Goal: Task Accomplishment & Management: Manage account settings

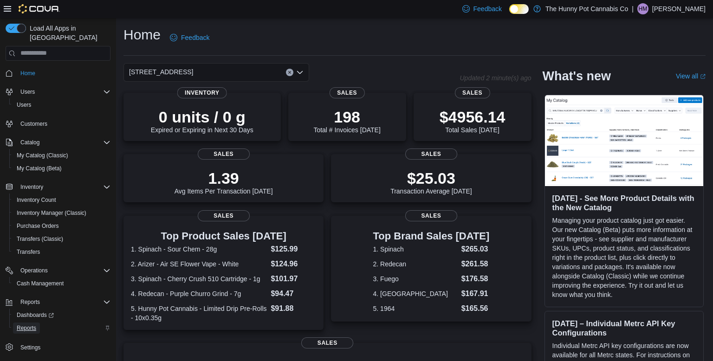
click at [21, 324] on span "Reports" at bounding box center [26, 327] width 19 height 7
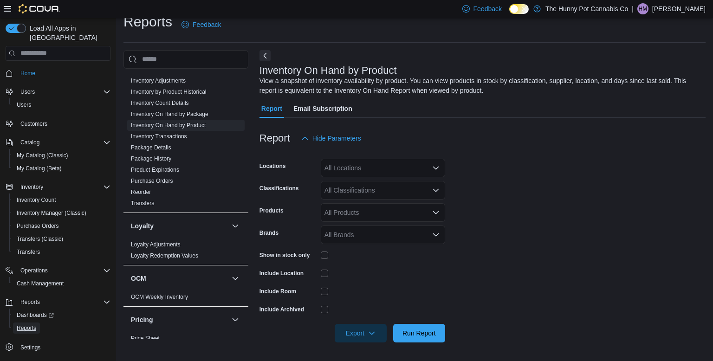
scroll to position [473, 0]
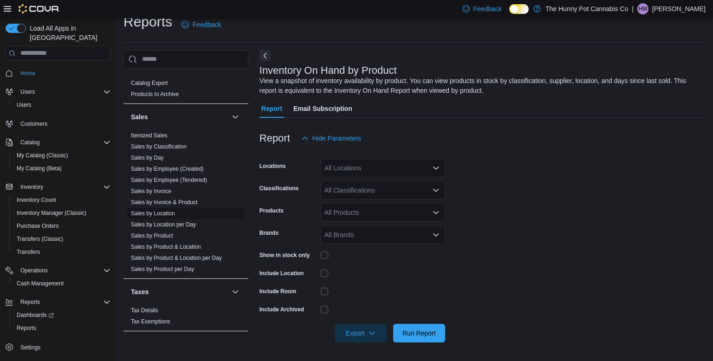
click at [162, 210] on link "Sales by Location" at bounding box center [153, 213] width 44 height 6
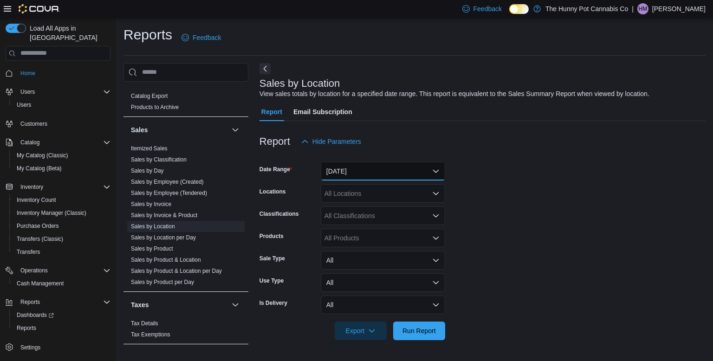
click at [339, 166] on button "[DATE]" at bounding box center [383, 171] width 124 height 19
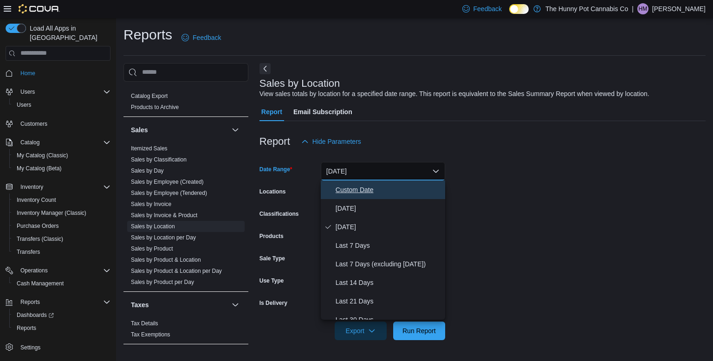
click at [342, 194] on span "Custom Date" at bounding box center [389, 189] width 106 height 11
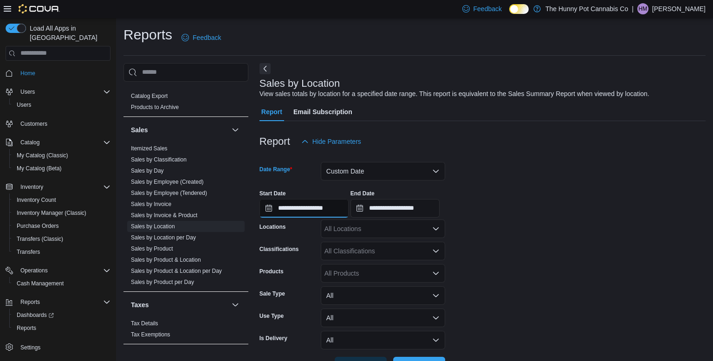
click at [329, 204] on input "**********" at bounding box center [303, 208] width 89 height 19
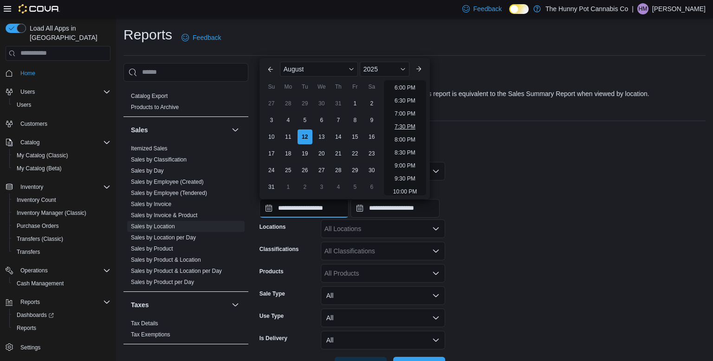
scroll to position [466, 0]
click at [404, 88] on li "6:00 PM" at bounding box center [405, 89] width 28 height 11
type input "**********"
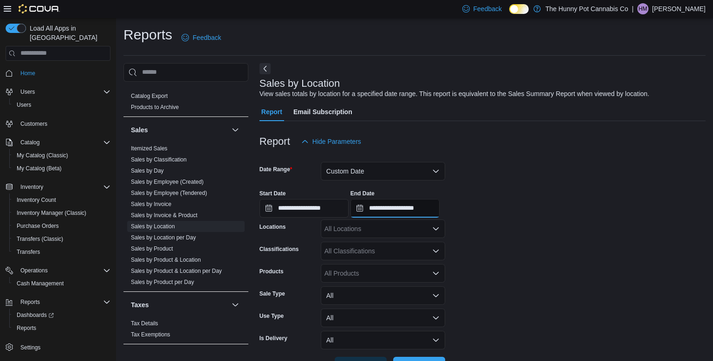
click at [440, 203] on input "**********" at bounding box center [394, 208] width 89 height 19
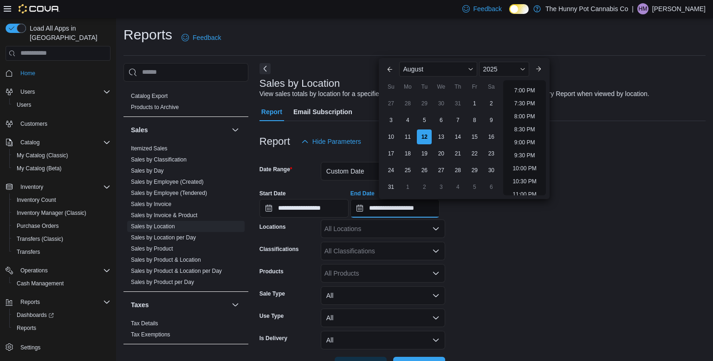
scroll to position [486, 0]
click at [524, 91] on li "7:00 PM" at bounding box center [525, 95] width 28 height 11
type input "**********"
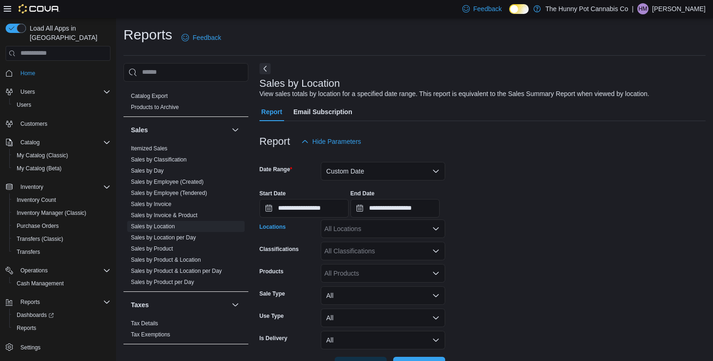
click at [337, 233] on div "All Locations" at bounding box center [383, 229] width 124 height 19
type input "****"
click at [344, 241] on span "[STREET_ADDRESS]" at bounding box center [373, 244] width 64 height 9
click at [638, 63] on div "**********" at bounding box center [482, 225] width 446 height 324
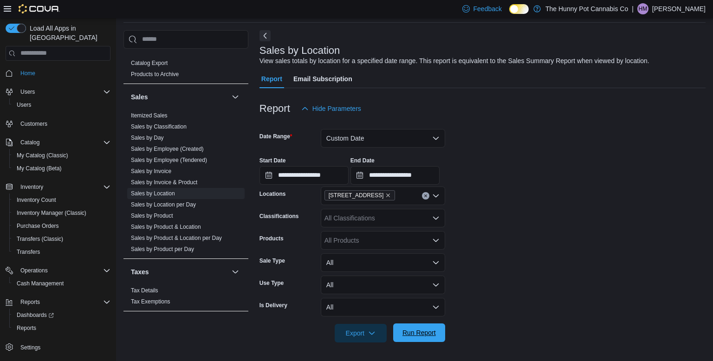
click at [405, 329] on span "Run Report" at bounding box center [418, 332] width 33 height 9
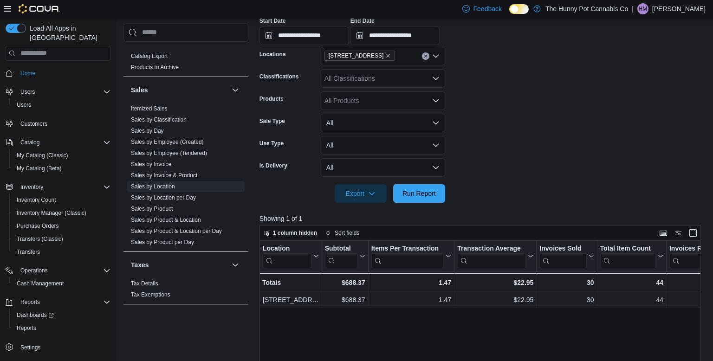
scroll to position [172, 0]
click at [40, 280] on span "Cash Management" at bounding box center [40, 283] width 47 height 7
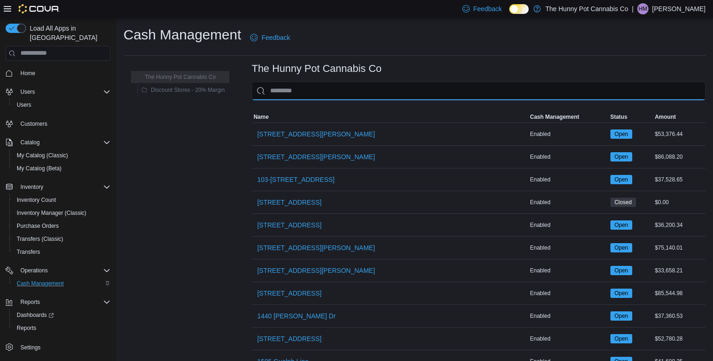
click at [328, 93] on input "This is a search bar. As you type, the results lower in the page will automatic…" at bounding box center [479, 91] width 454 height 19
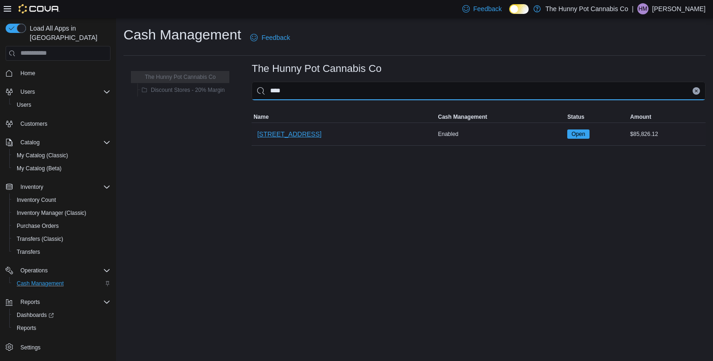
type input "****"
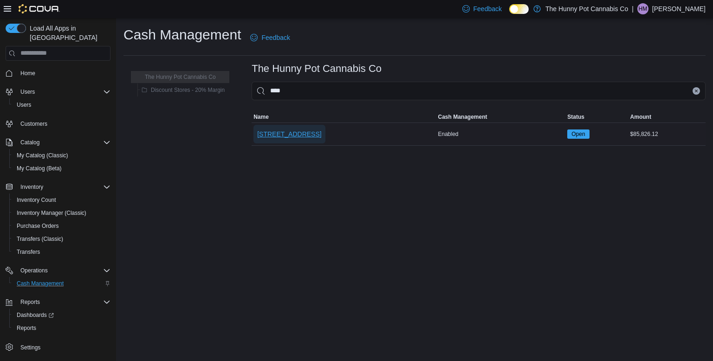
click at [281, 136] on span "[STREET_ADDRESS]" at bounding box center [289, 134] width 64 height 9
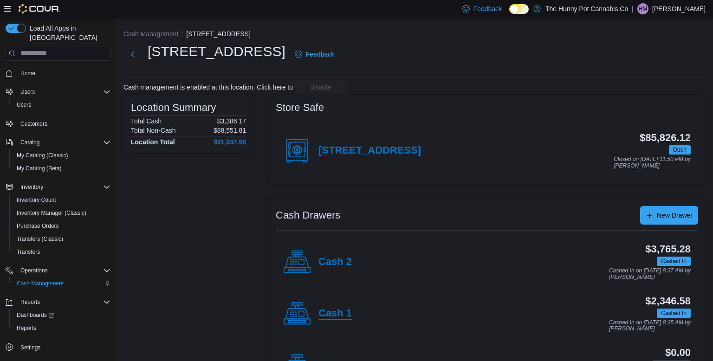
click at [339, 312] on h4 "Cash 1" at bounding box center [334, 314] width 33 height 12
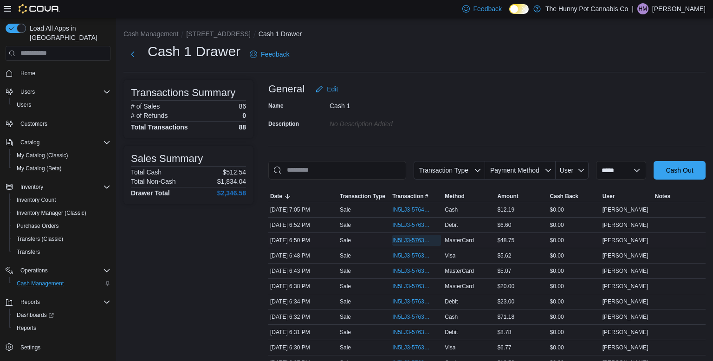
click at [422, 240] on span "IN5LJ3-5763931" at bounding box center [411, 240] width 39 height 7
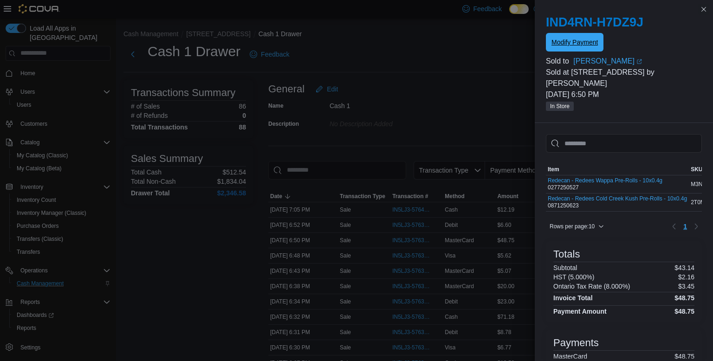
click at [589, 37] on span "Modify Payment" at bounding box center [574, 42] width 46 height 19
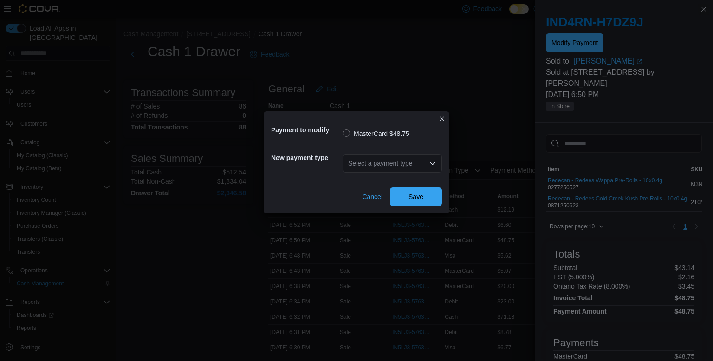
click at [415, 156] on div "Select a payment type" at bounding box center [392, 163] width 99 height 19
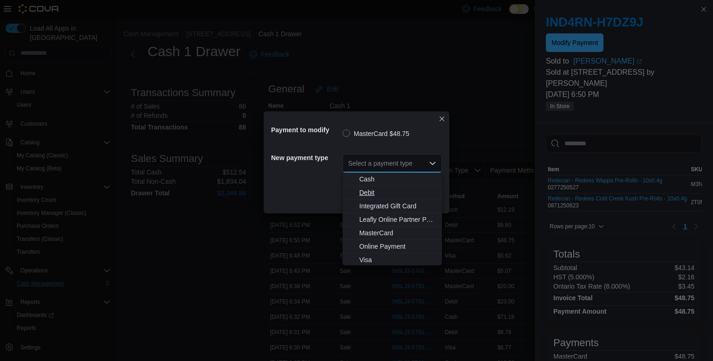
click at [378, 188] on button "Debit" at bounding box center [392, 192] width 99 height 13
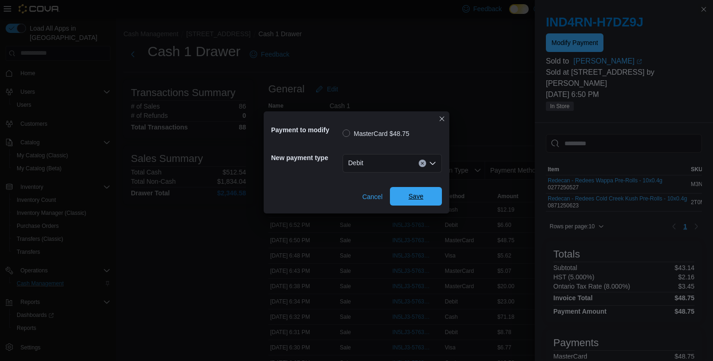
click at [409, 189] on span "Save" at bounding box center [415, 196] width 41 height 19
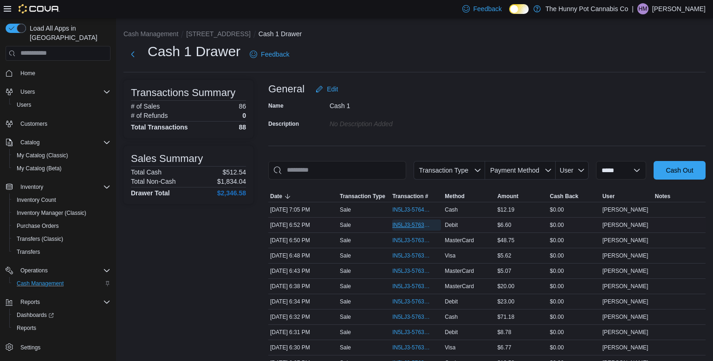
click at [395, 222] on span "IN5LJ3-5763935" at bounding box center [411, 224] width 39 height 7
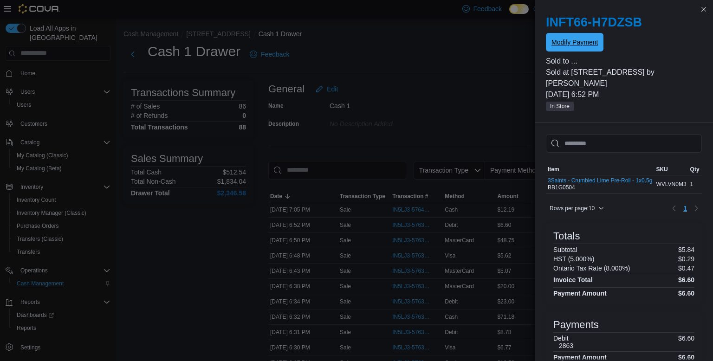
click at [573, 49] on span "Modify Payment" at bounding box center [574, 42] width 46 height 19
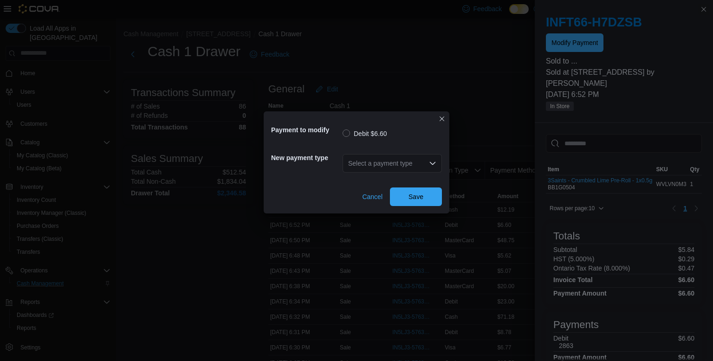
click at [391, 152] on div "Select a payment type" at bounding box center [392, 164] width 99 height 30
click at [386, 159] on div "Select a payment type" at bounding box center [392, 163] width 99 height 19
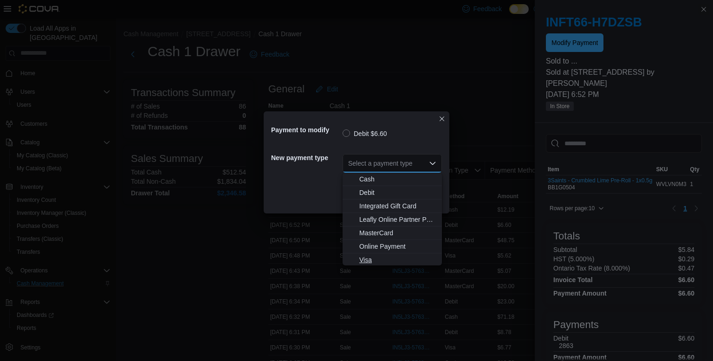
click at [367, 259] on span "Visa" at bounding box center [397, 259] width 77 height 9
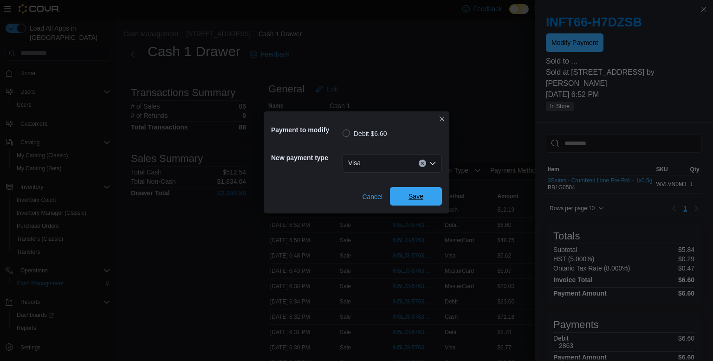
click at [414, 202] on span "Save" at bounding box center [415, 196] width 41 height 19
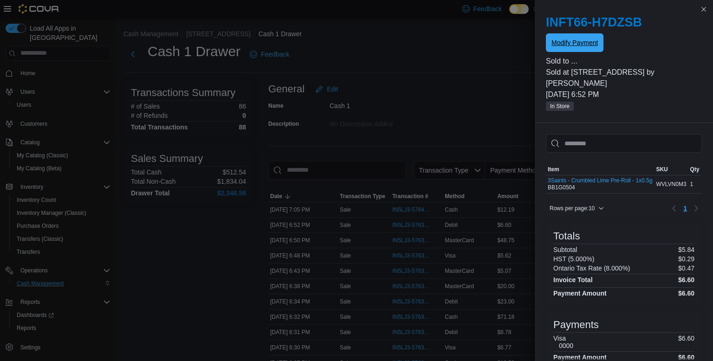
click at [546, 33] on button "Modify Payment" at bounding box center [575, 42] width 58 height 19
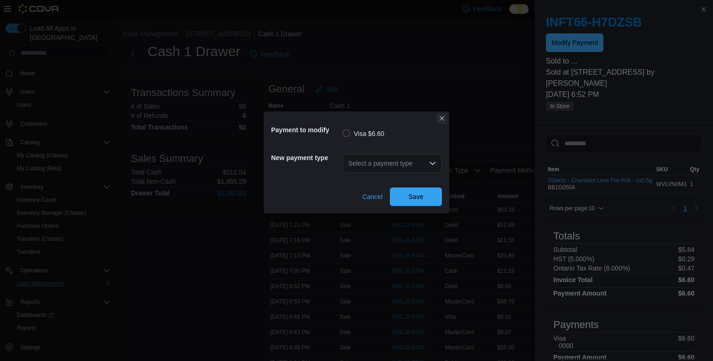
click at [442, 118] on button "Closes this modal window" at bounding box center [441, 118] width 11 height 11
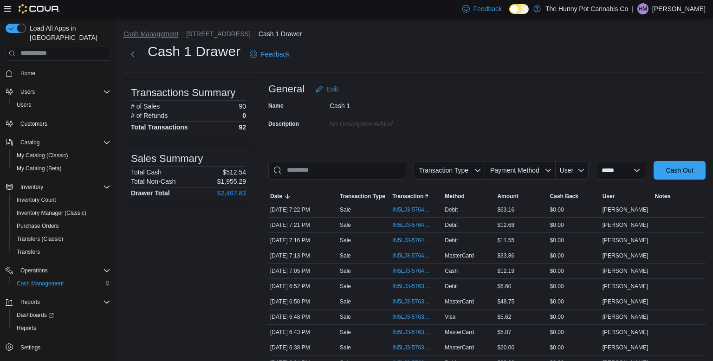
click at [160, 35] on button "Cash Management" at bounding box center [150, 33] width 55 height 7
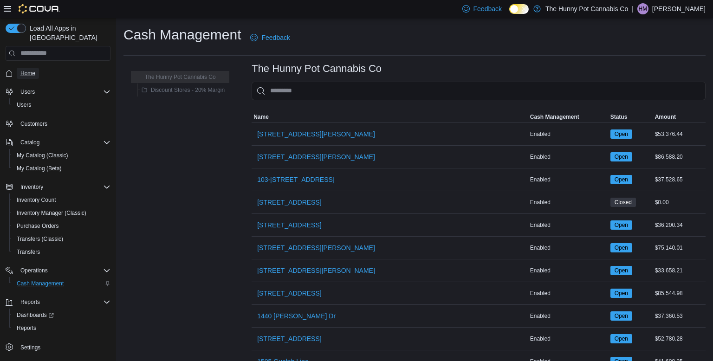
click at [32, 70] on span "Home" at bounding box center [27, 73] width 15 height 7
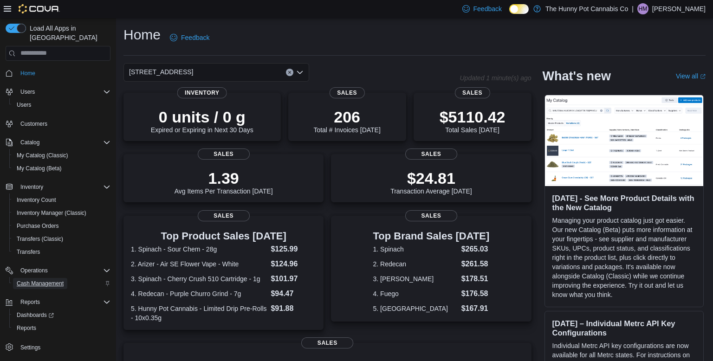
click at [51, 280] on span "Cash Management" at bounding box center [40, 283] width 47 height 7
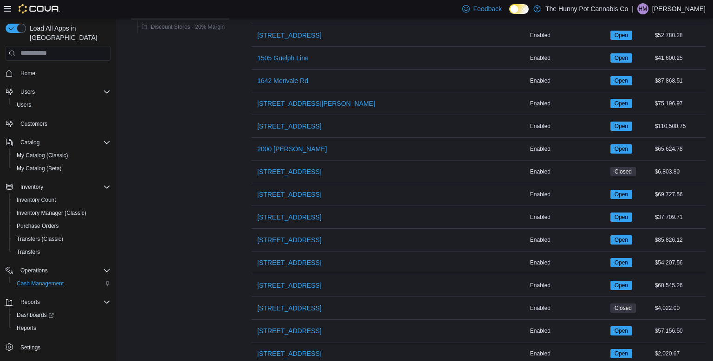
scroll to position [322, 0]
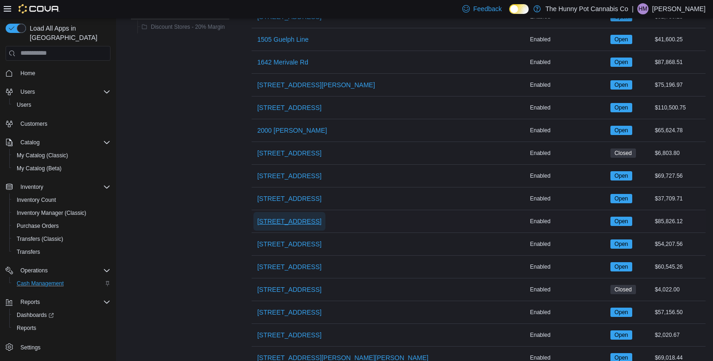
click at [257, 223] on span "[STREET_ADDRESS]" at bounding box center [289, 221] width 64 height 9
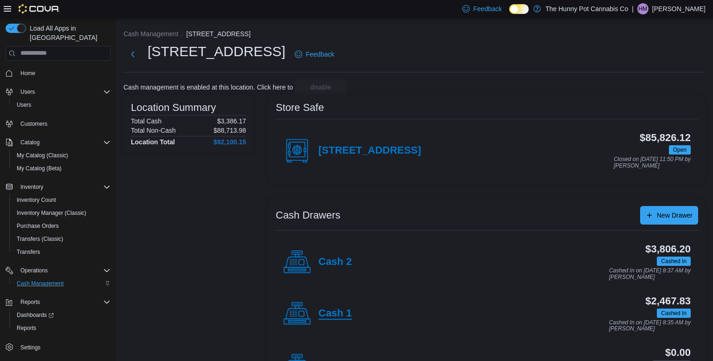
click at [345, 315] on h4 "Cash 1" at bounding box center [334, 314] width 33 height 12
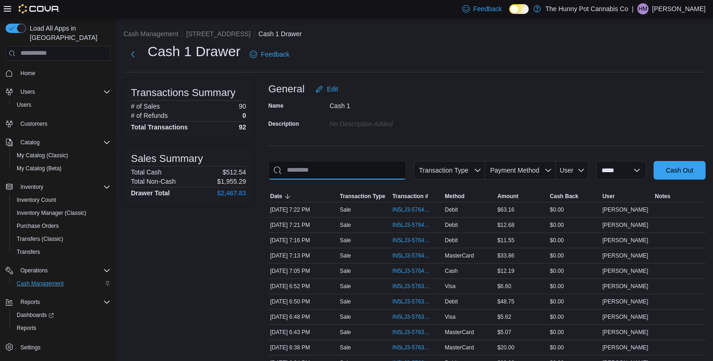
click at [352, 176] on input "This is a search bar. As you type, the results lower in the page will automatic…" at bounding box center [337, 170] width 138 height 19
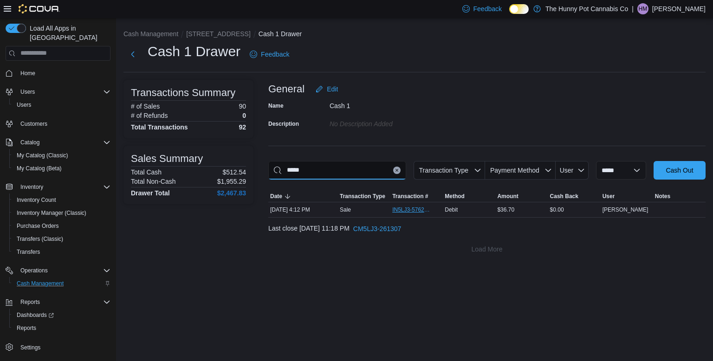
type input "*****"
click at [406, 207] on span "IN5LJ3-5762486" at bounding box center [411, 209] width 39 height 7
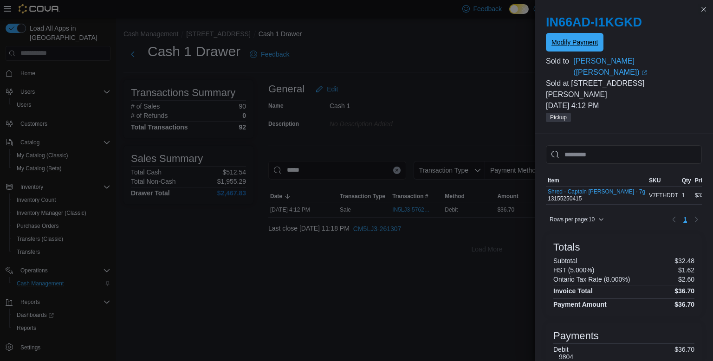
click at [594, 43] on span "Modify Payment" at bounding box center [574, 42] width 46 height 9
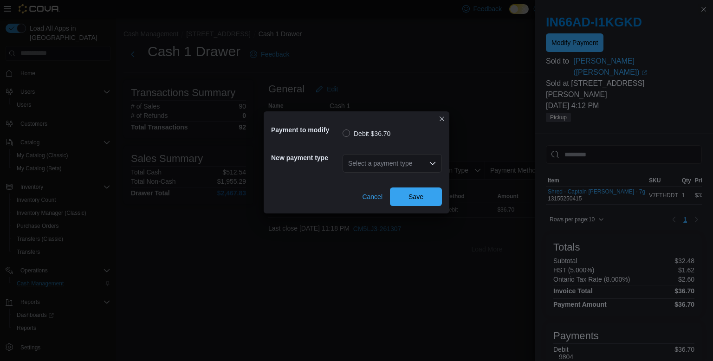
click at [399, 163] on div "Select a payment type" at bounding box center [392, 163] width 99 height 19
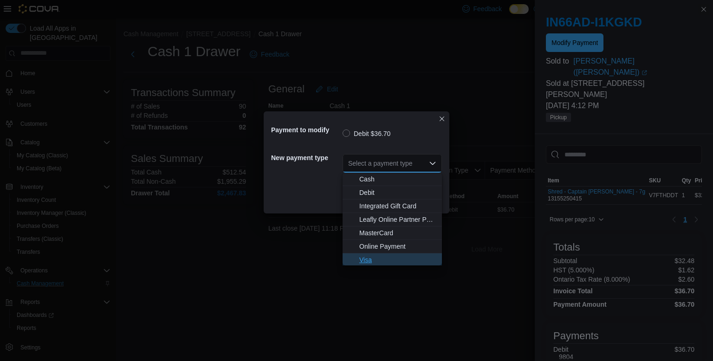
click at [362, 255] on span "Visa" at bounding box center [397, 259] width 77 height 9
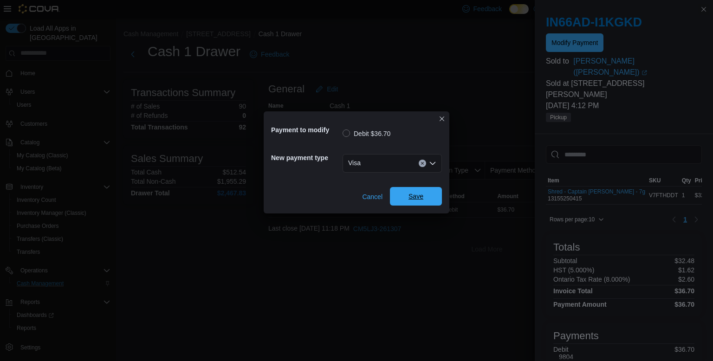
click at [418, 200] on span "Save" at bounding box center [415, 196] width 15 height 9
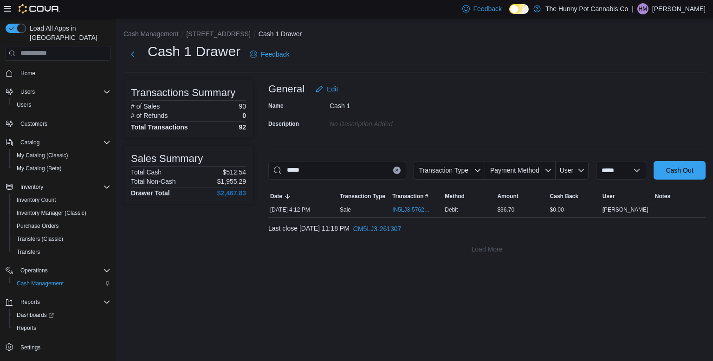
click at [395, 170] on icon "Clear input" at bounding box center [396, 170] width 2 height 2
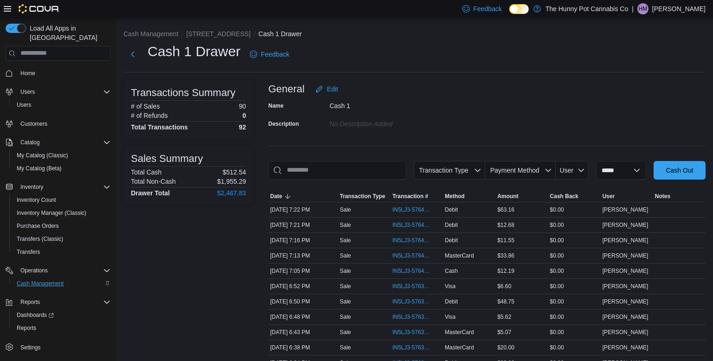
click at [165, 38] on li "Cash Management" at bounding box center [154, 33] width 63 height 9
click at [161, 33] on button "Cash Management" at bounding box center [150, 33] width 55 height 7
